Goal: Communication & Community: Answer question/provide support

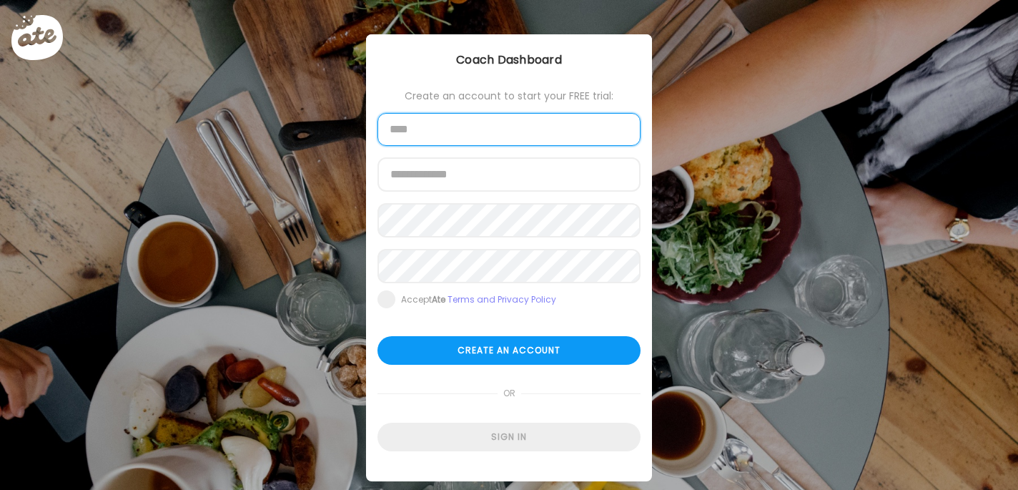
click at [483, 145] on input "text" at bounding box center [508, 129] width 263 height 33
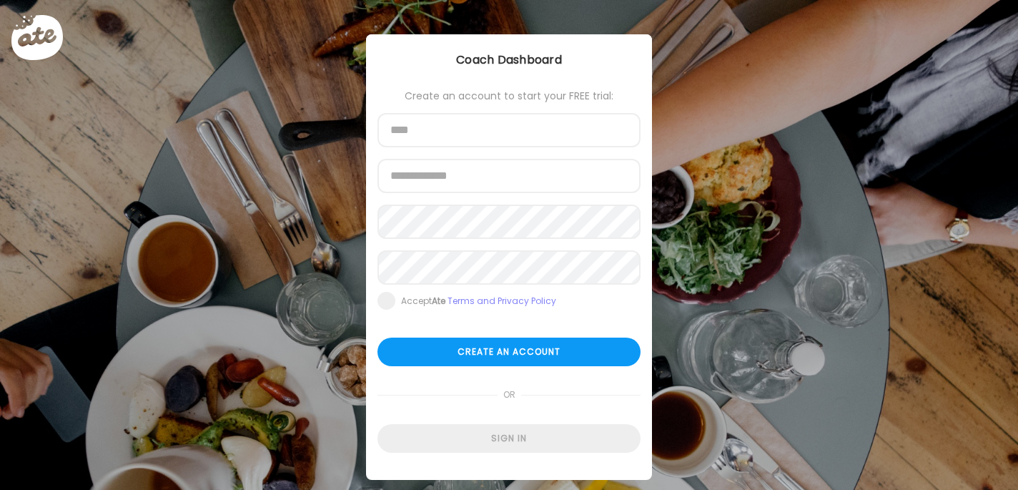
click at [521, 418] on form "Create an account to start your FREE trial: Name Email address Password Re-ente…" at bounding box center [508, 271] width 263 height 362
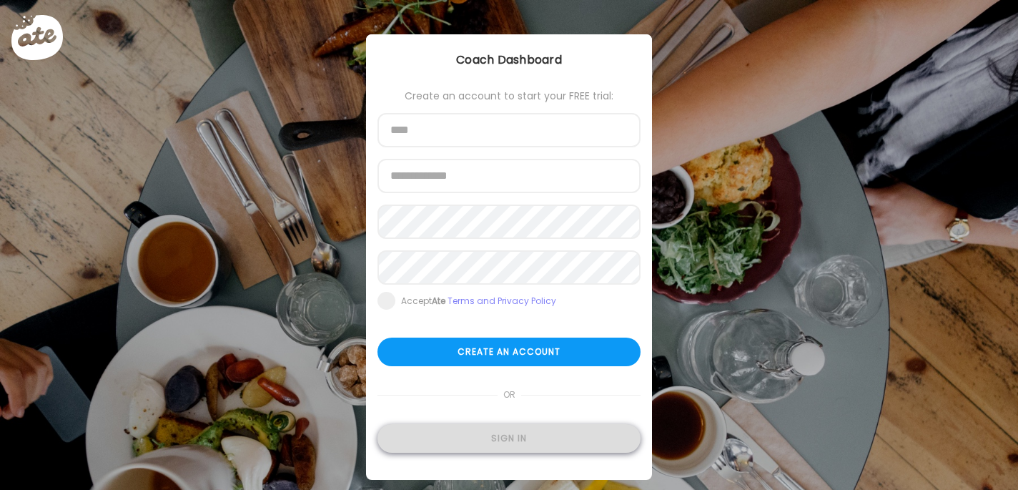
click at [520, 436] on div "Sign in" at bounding box center [508, 438] width 263 height 29
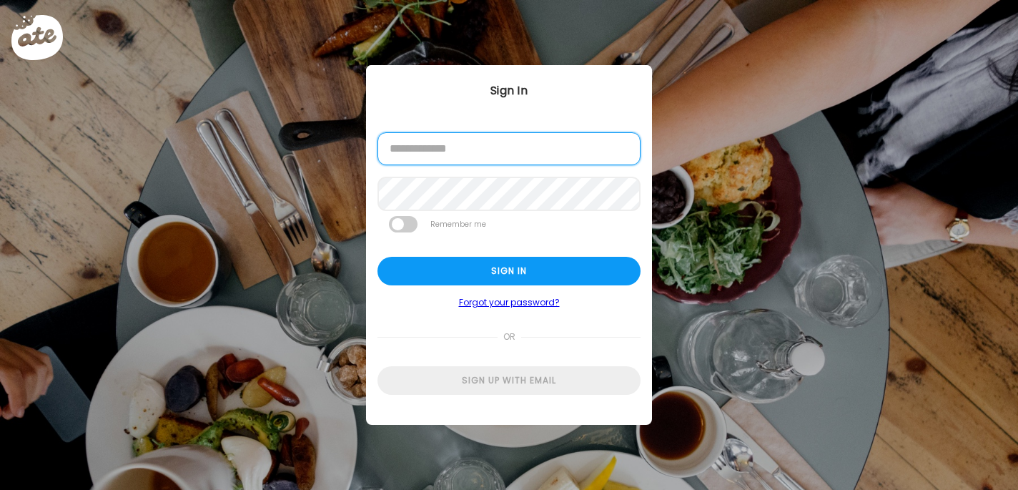
click at [506, 159] on input "email" at bounding box center [508, 148] width 263 height 33
type input "**********"
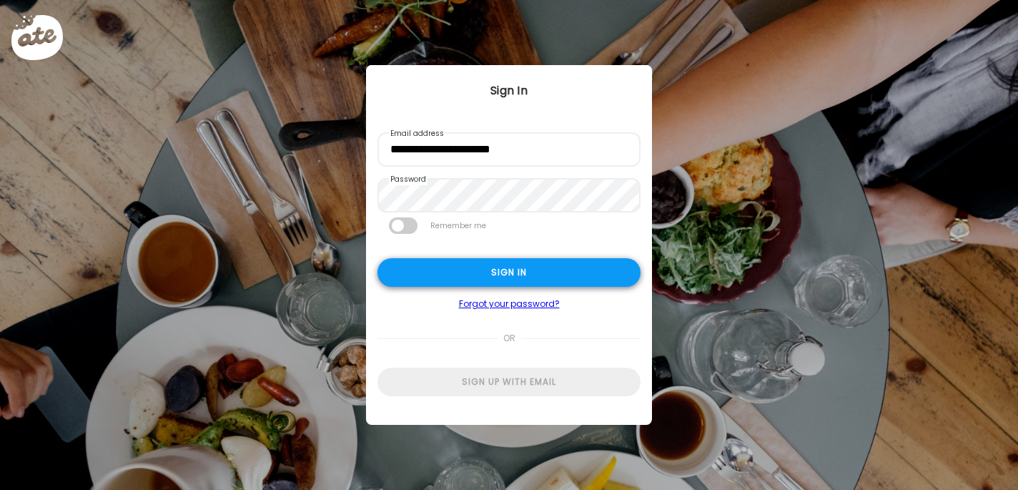
click at [528, 277] on div "Sign in" at bounding box center [508, 272] width 263 height 29
type textarea "**********"
type input "**********"
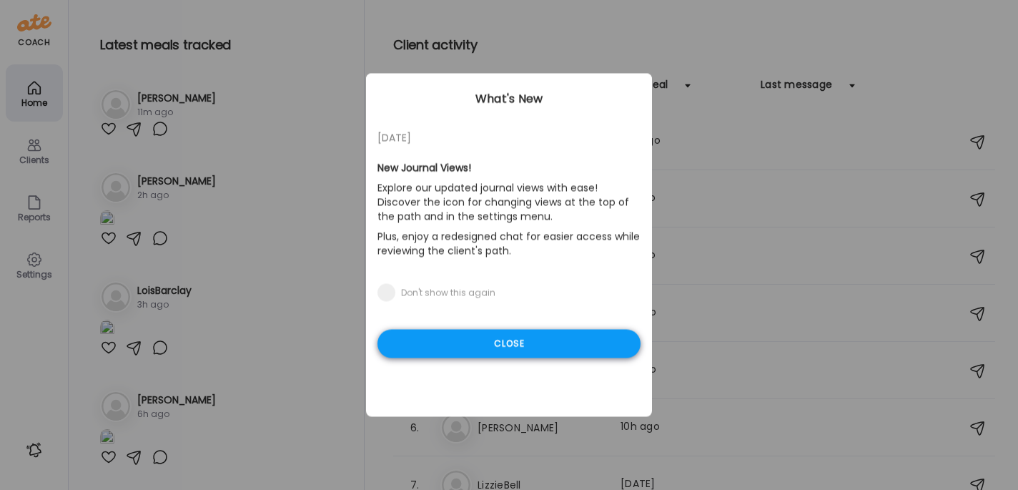
click at [519, 346] on div "Close" at bounding box center [508, 344] width 263 height 29
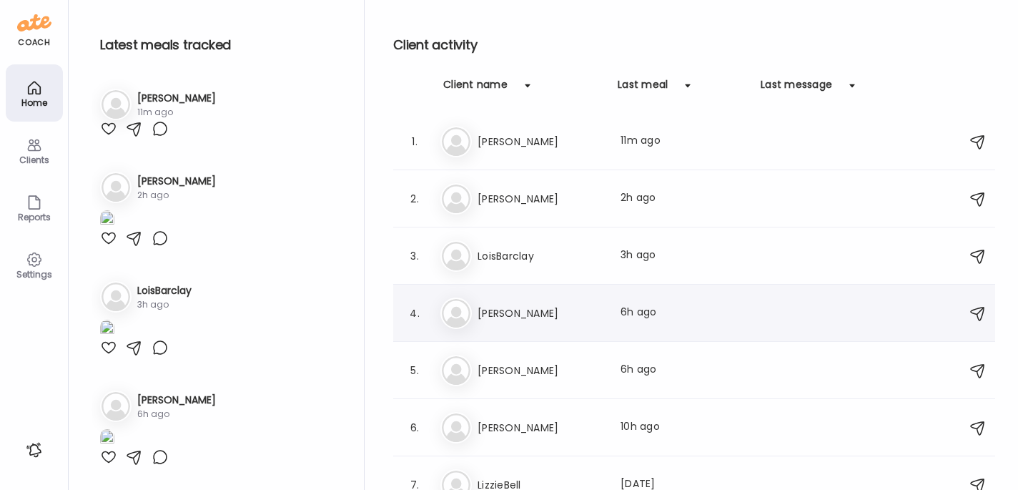
scroll to position [59, 0]
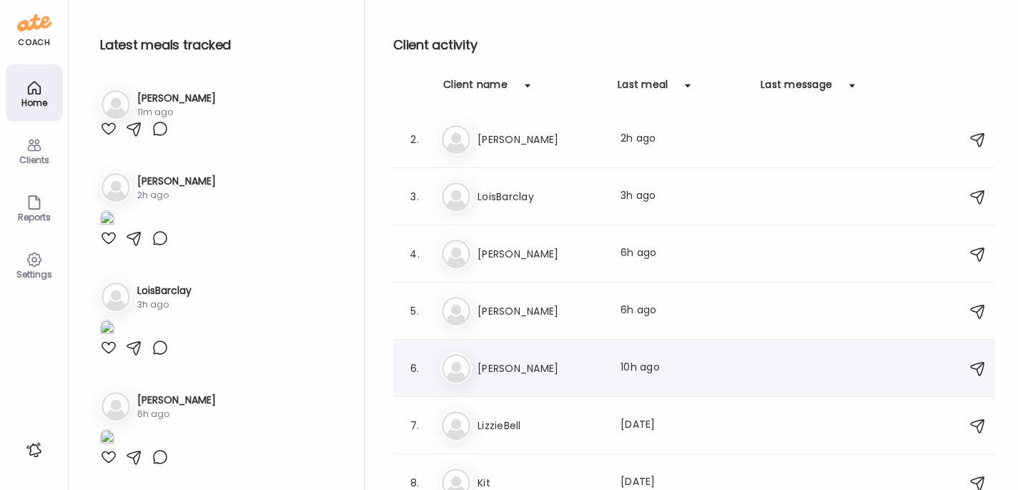
click at [553, 355] on div "Jo [PERSON_NAME] meal: 10h ago" at bounding box center [696, 367] width 512 height 31
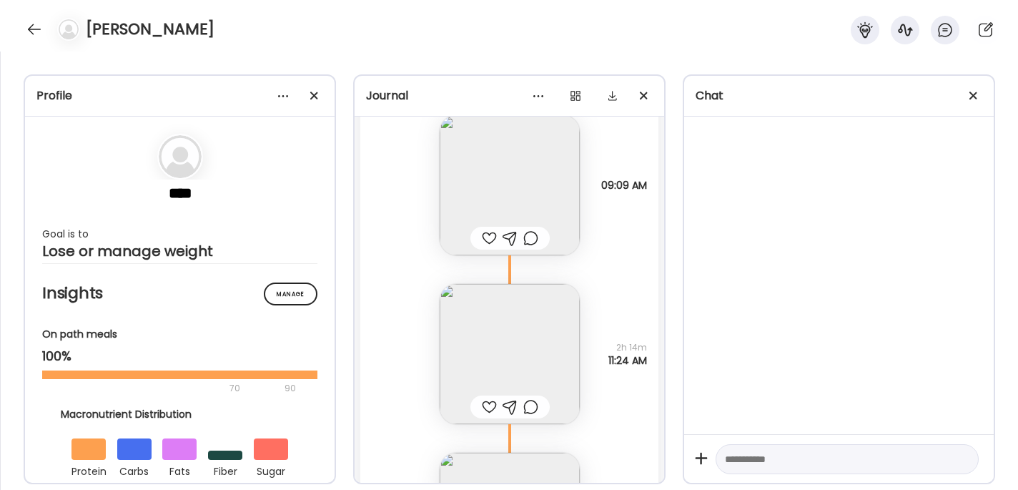
scroll to position [495, 0]
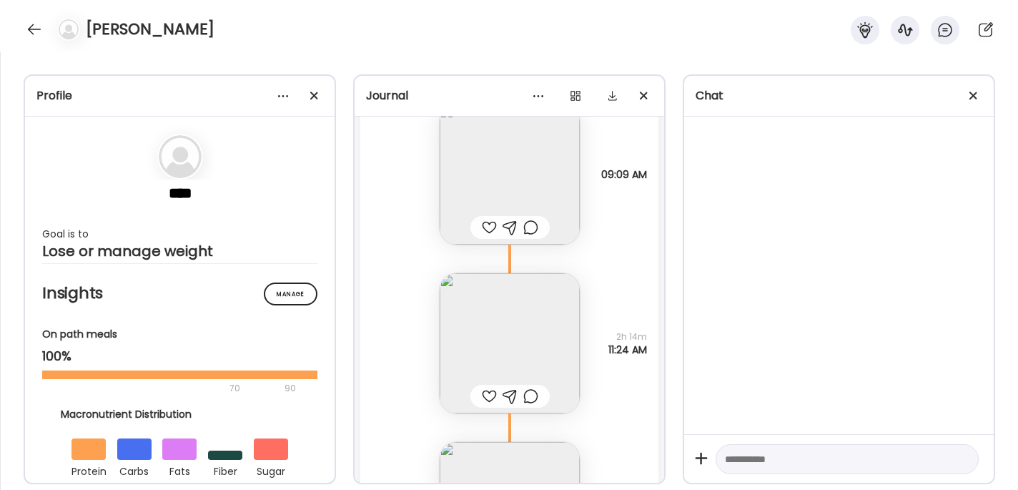
click at [528, 332] on img at bounding box center [510, 343] width 140 height 140
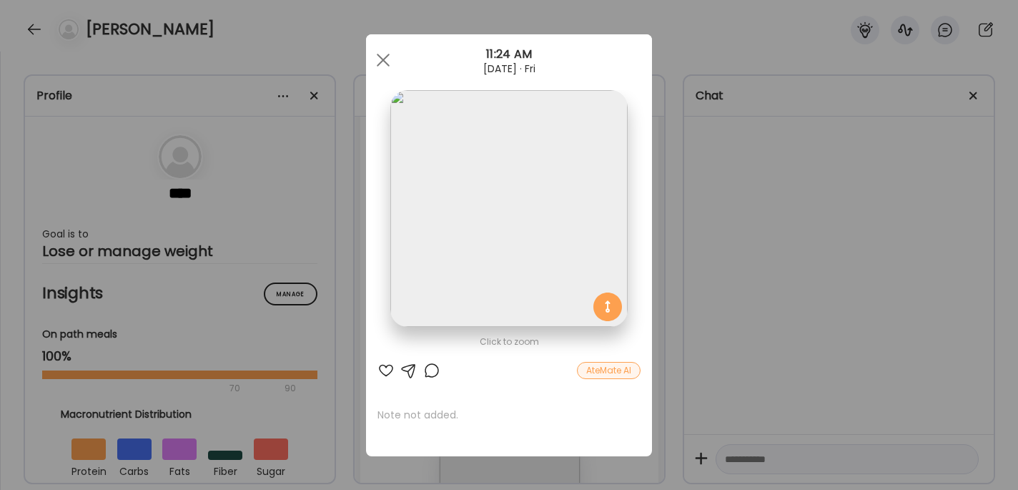
click at [748, 317] on div "Ate Coach Dashboard Wahoo! It’s official Take a moment to set up your Coach Pro…" at bounding box center [509, 245] width 1018 height 490
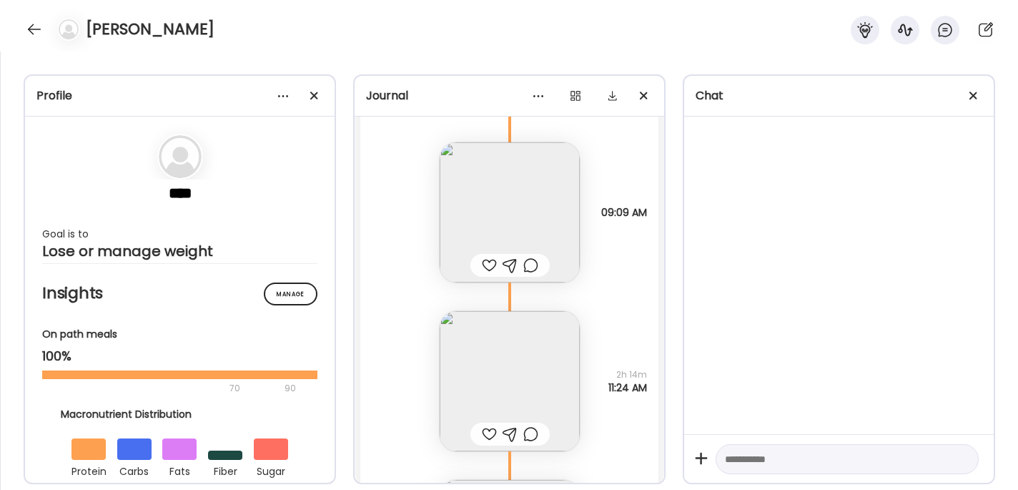
scroll to position [385, 0]
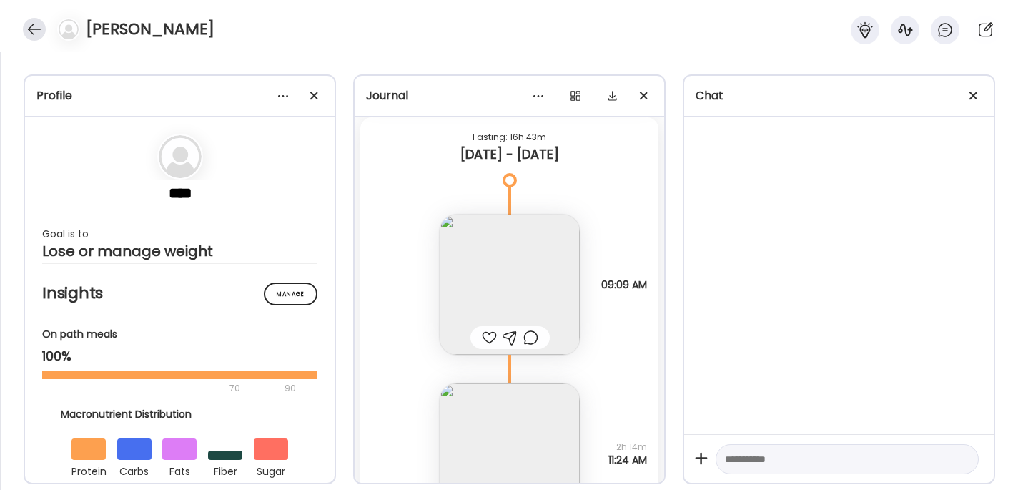
click at [31, 36] on div at bounding box center [34, 29] width 23 height 23
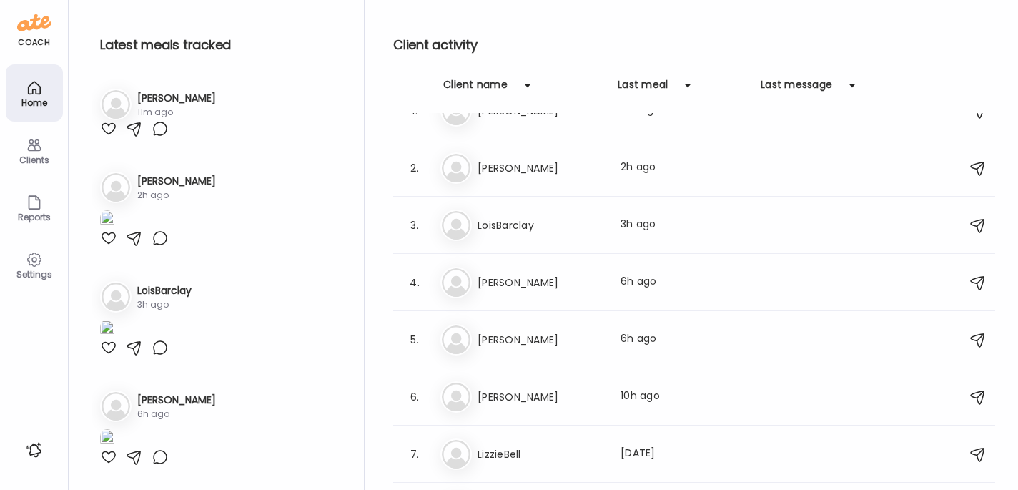
scroll to position [31, 0]
click at [547, 227] on h3 "LoisBarclay" at bounding box center [541, 224] width 126 height 17
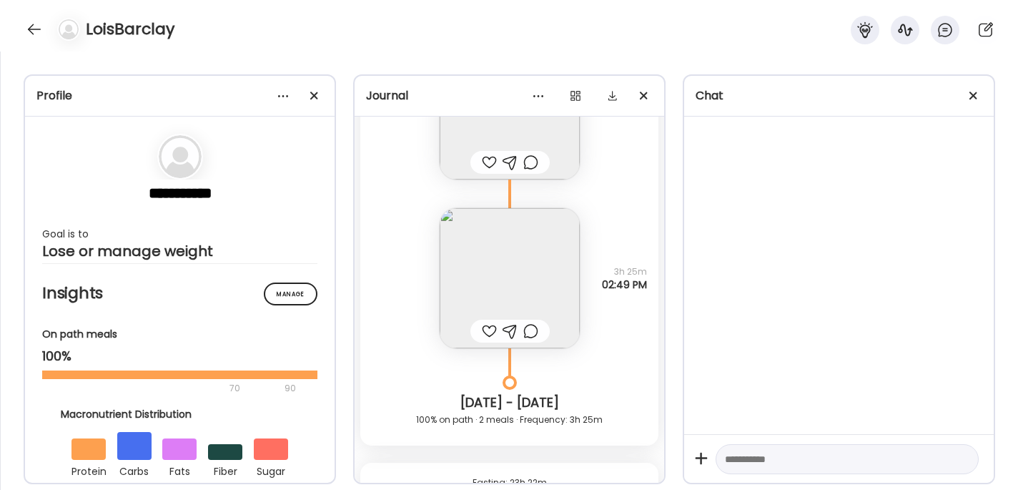
scroll to position [656, 0]
click at [38, 28] on div at bounding box center [34, 29] width 23 height 23
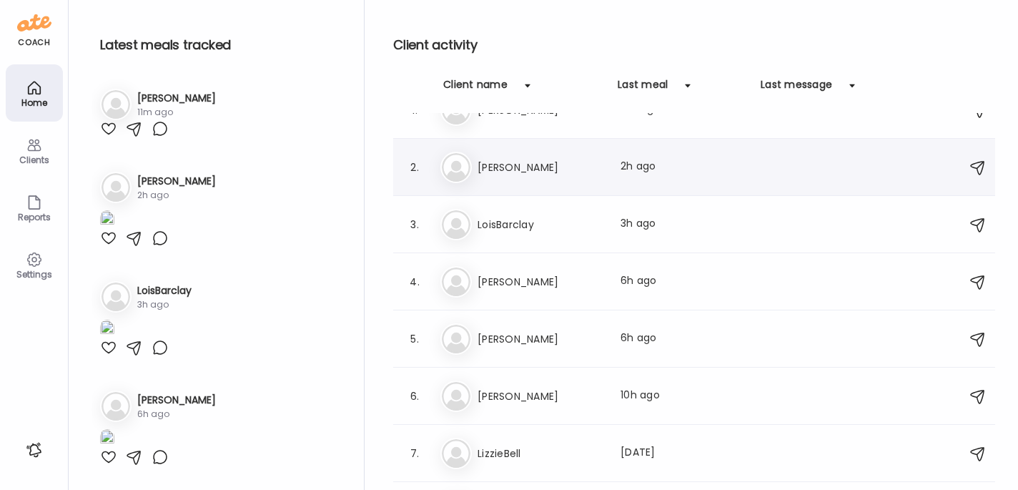
scroll to position [0, 0]
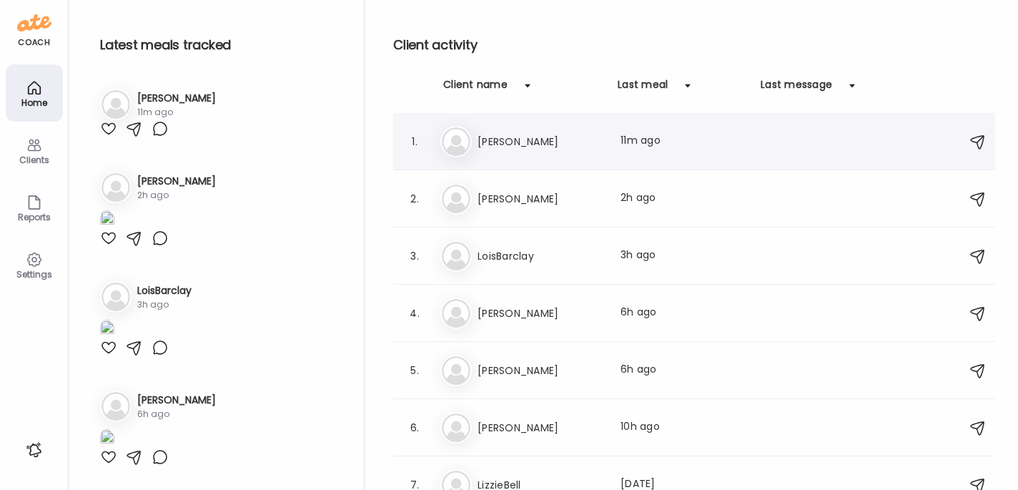
click at [530, 155] on div "Sa [PERSON_NAME] Last meal: 11m ago" at bounding box center [696, 141] width 512 height 31
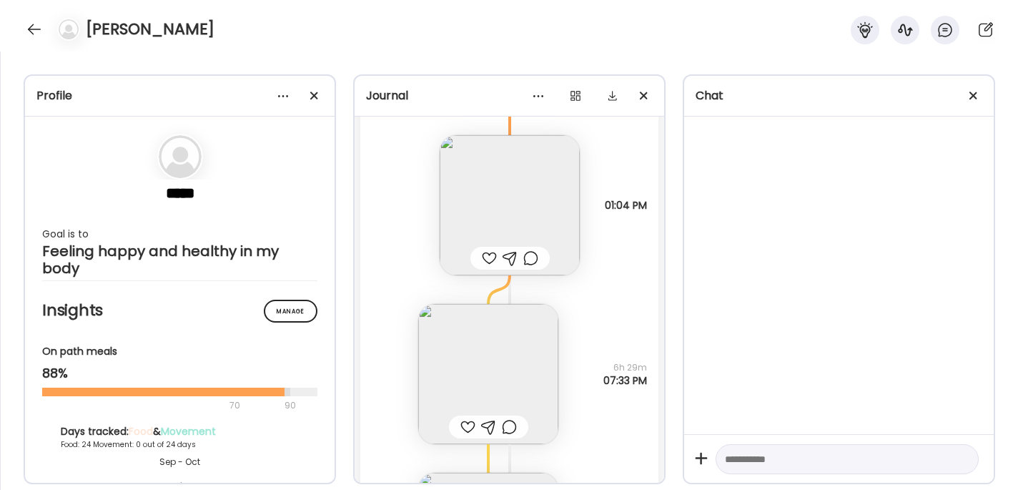
scroll to position [17393, 0]
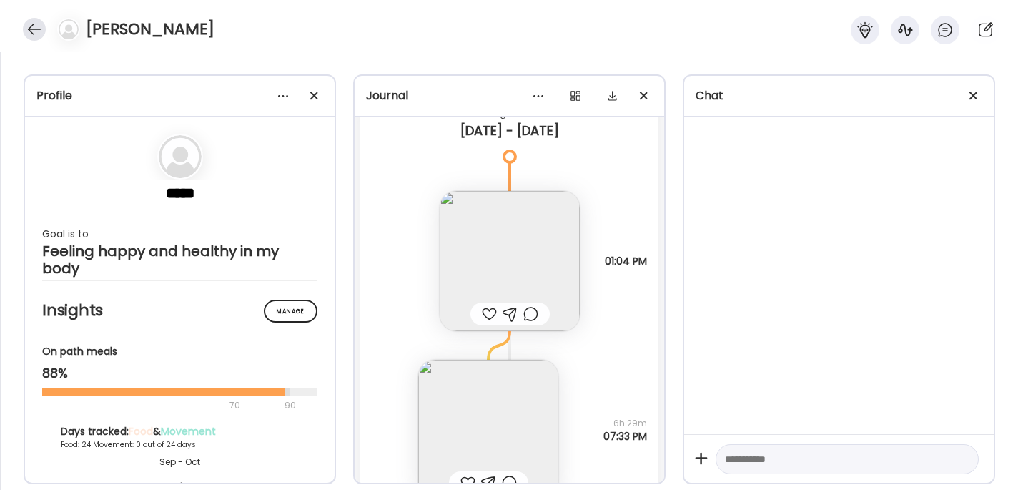
click at [34, 21] on div at bounding box center [34, 29] width 23 height 23
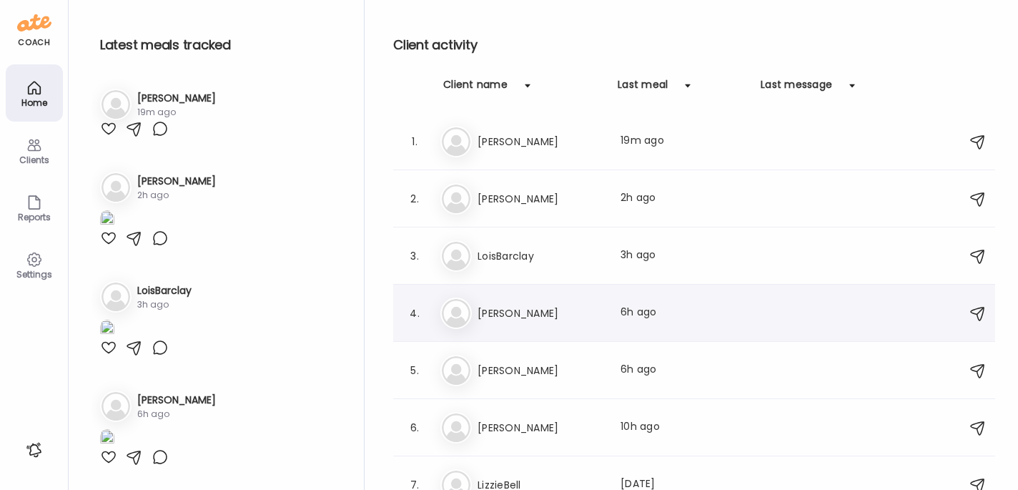
click at [563, 305] on h3 "[PERSON_NAME]" at bounding box center [541, 313] width 126 height 17
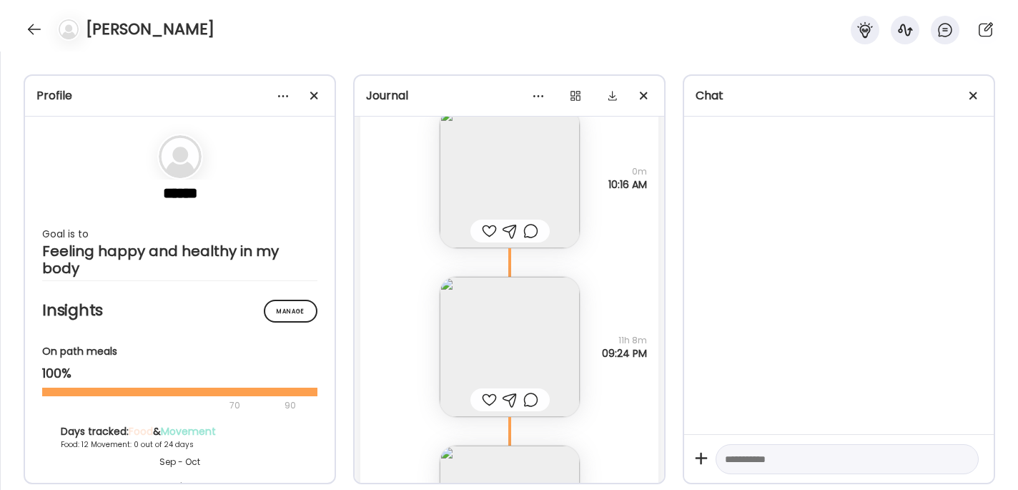
scroll to position [1912, 0]
